Goal: Use online tool/utility: Utilize a website feature to perform a specific function

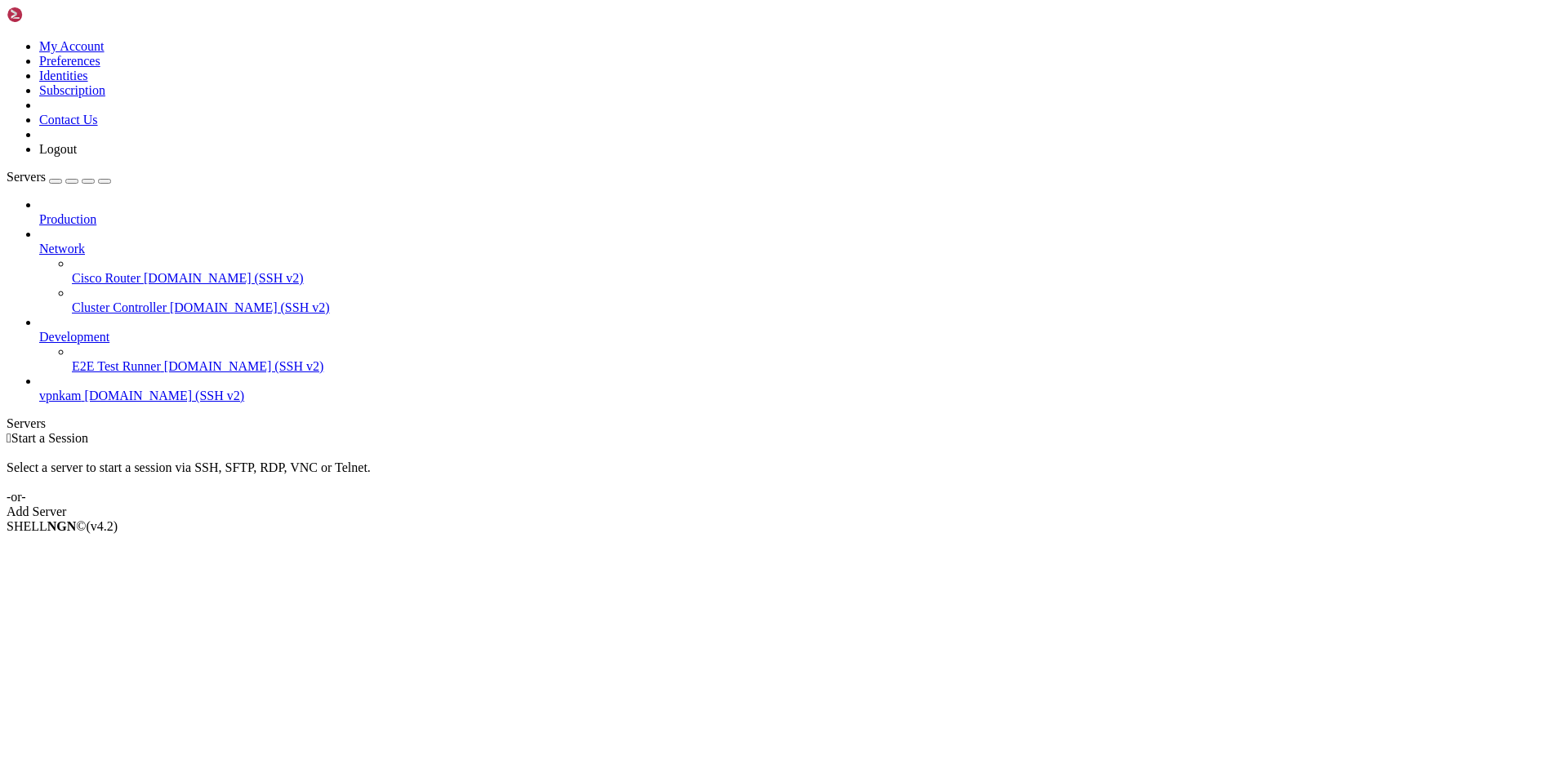
click at [113, 389] on span "[DOMAIN_NAME] (SSH v2)" at bounding box center [165, 395] width 160 height 14
click at [97, 389] on span "[DOMAIN_NAME] (SSH v2)" at bounding box center [165, 395] width 160 height 14
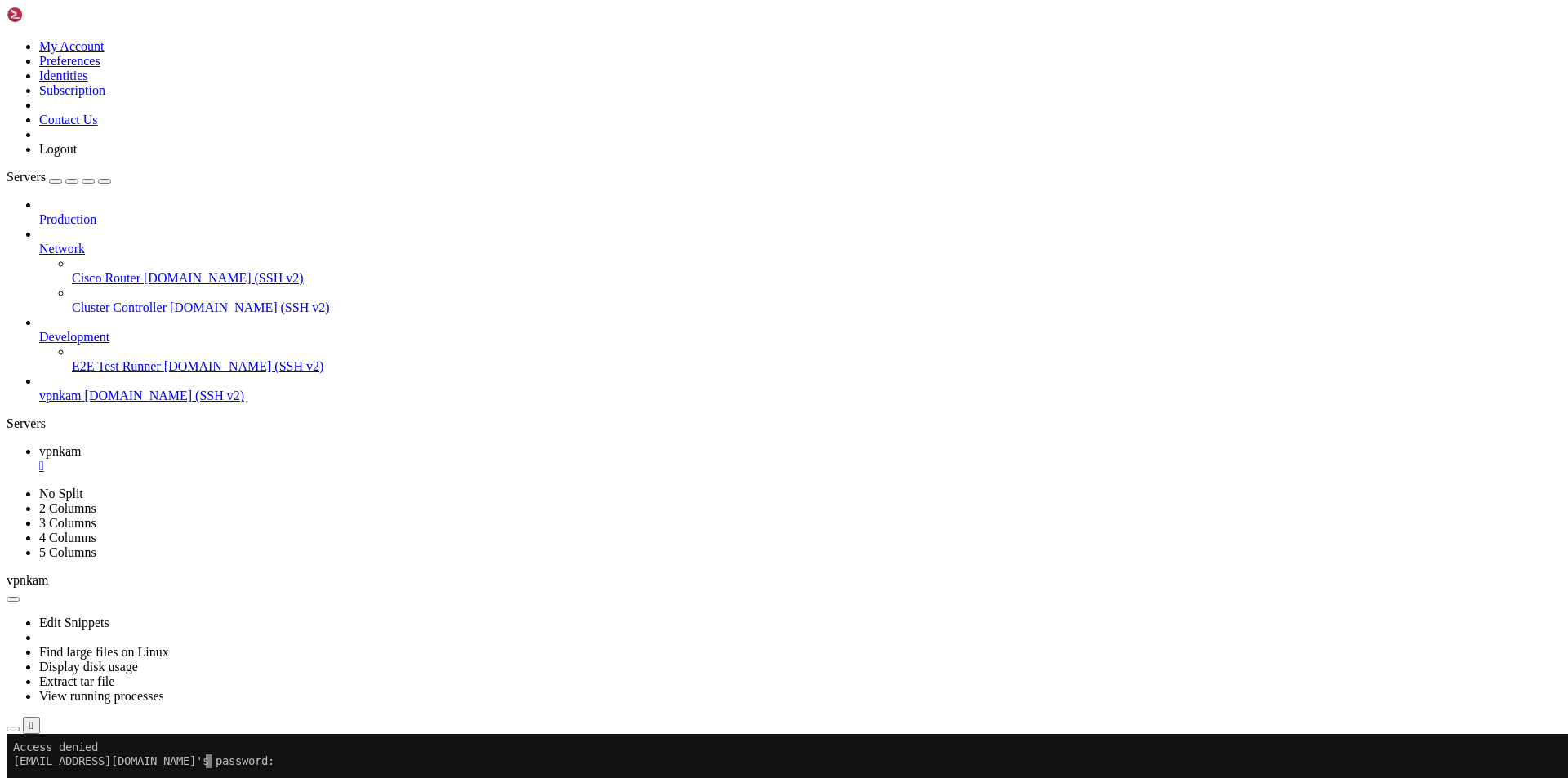
click at [225, 765] on x-row "[EMAIL_ADDRESS][DOMAIN_NAME]'s password:" at bounding box center [687, 761] width 1349 height 14
